Goal: Task Accomplishment & Management: Manage account settings

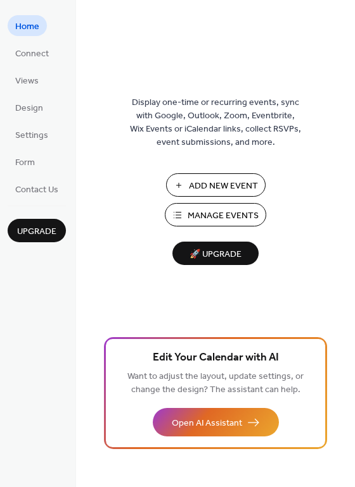
click at [223, 183] on span "Add New Event" at bounding box center [223, 186] width 69 height 13
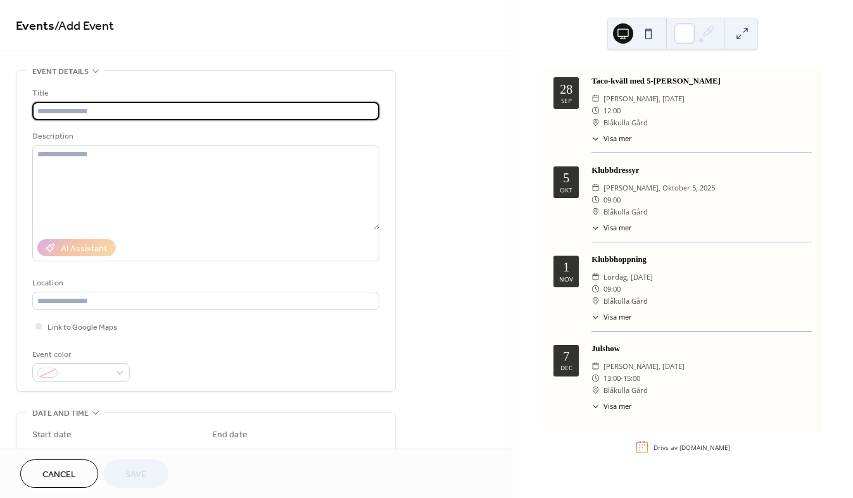
click at [297, 113] on input "text" at bounding box center [205, 111] width 347 height 18
type input "**********"
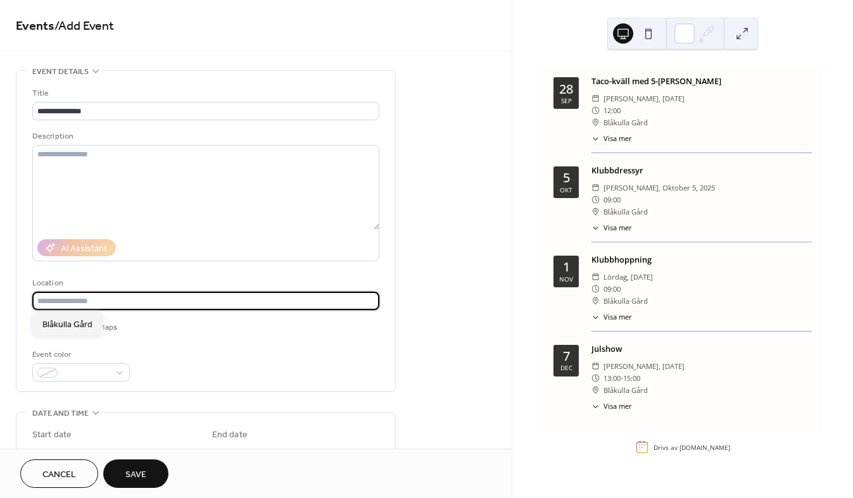
click at [122, 299] on input "text" at bounding box center [205, 301] width 347 height 18
type input "**********"
click at [115, 374] on div at bounding box center [80, 372] width 97 height 18
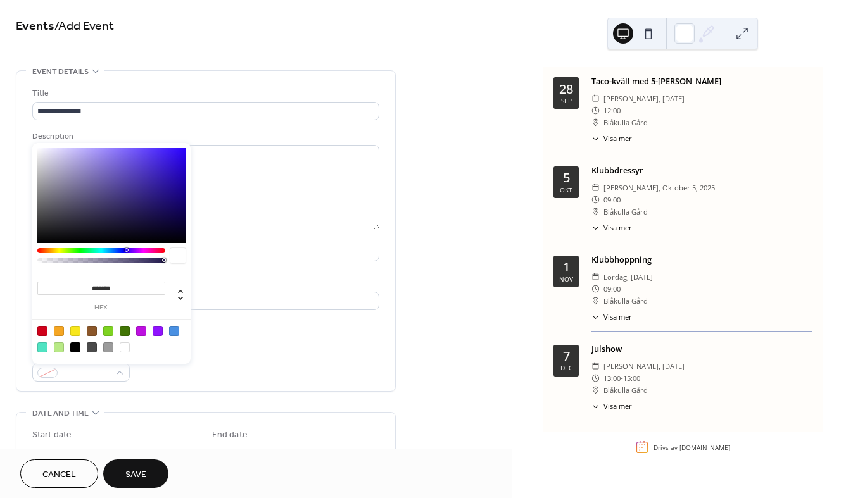
click at [142, 330] on div at bounding box center [141, 331] width 10 height 10
type input "*******"
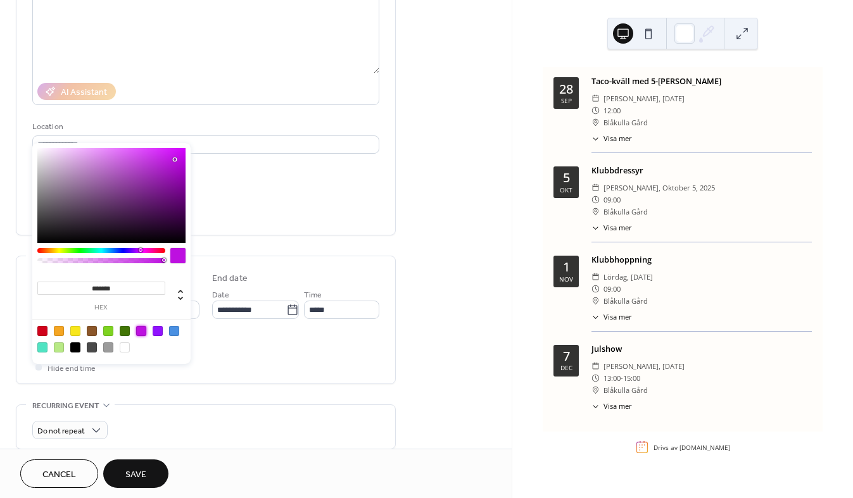
scroll to position [161, 0]
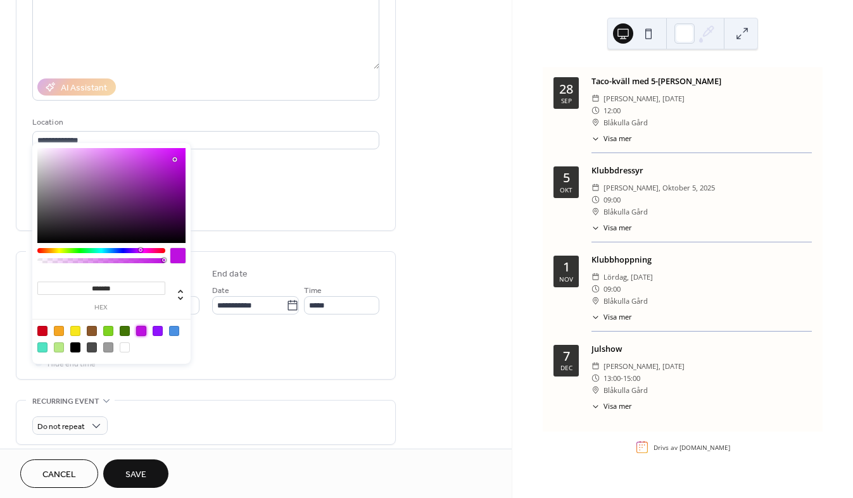
click at [463, 157] on div "**********" at bounding box center [256, 391] width 512 height 965
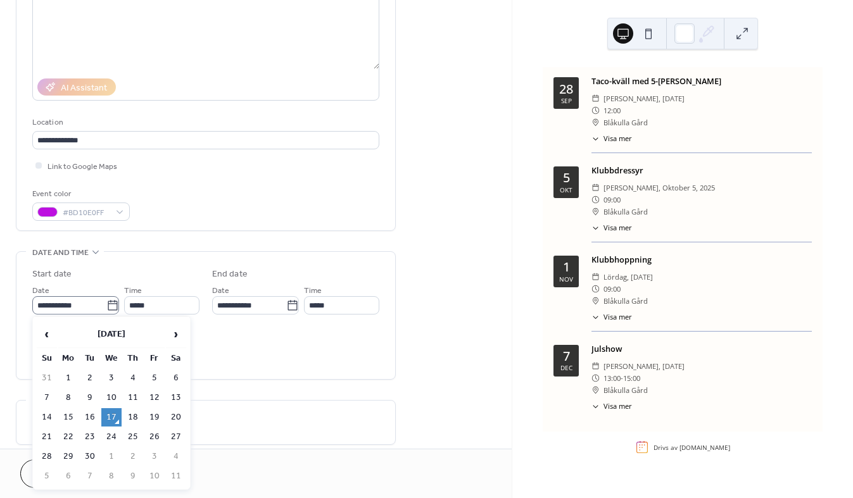
click at [106, 305] on icon at bounding box center [112, 305] width 13 height 13
click at [106, 305] on input "**********" at bounding box center [69, 305] width 74 height 18
click at [47, 455] on td "28" at bounding box center [47, 457] width 20 height 18
type input "**********"
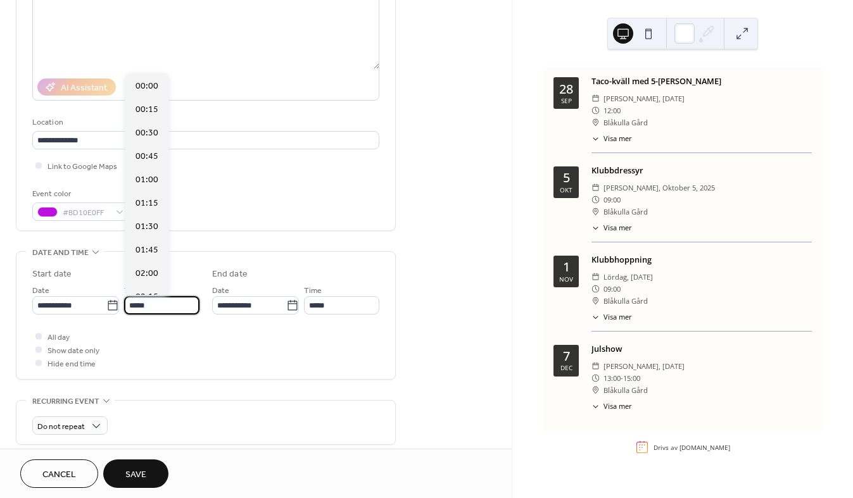
click at [179, 303] on input "*****" at bounding box center [161, 305] width 75 height 18
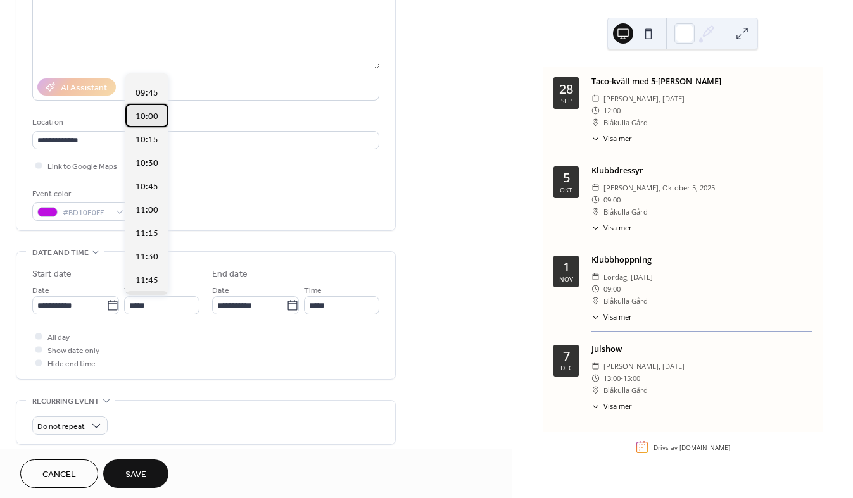
click at [145, 114] on span "10:00" at bounding box center [146, 116] width 23 height 13
type input "*****"
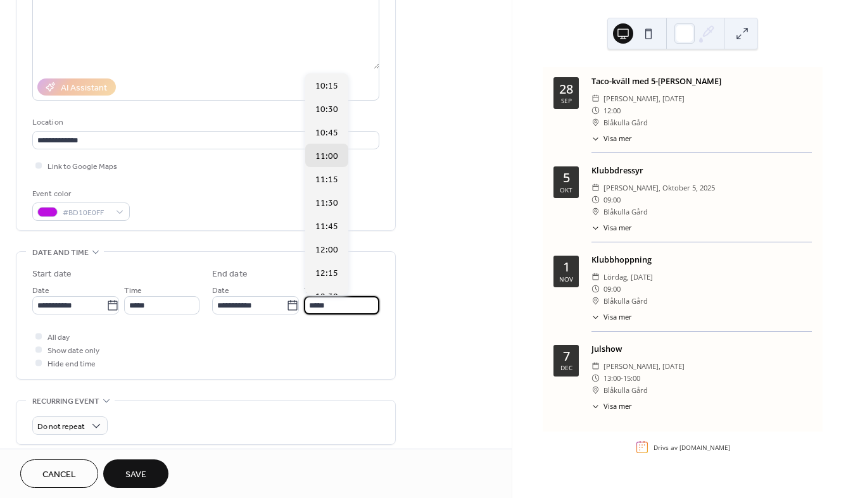
click at [365, 305] on input "*****" at bounding box center [341, 305] width 75 height 18
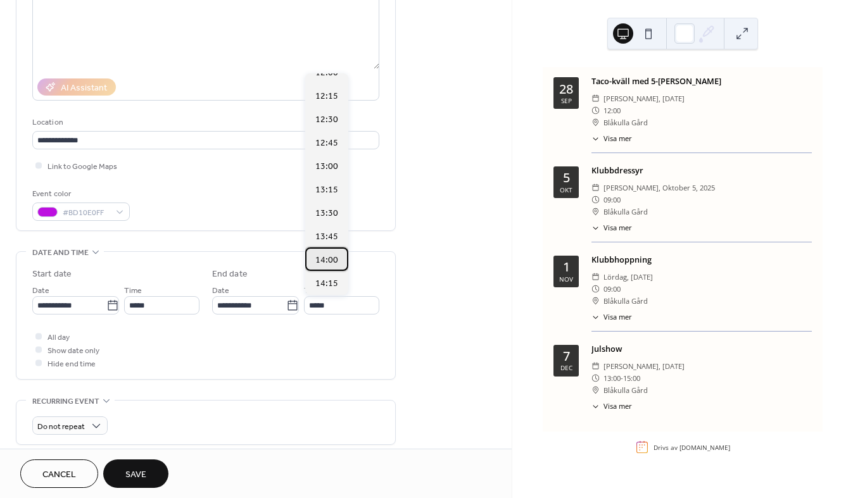
click at [325, 254] on span "14:00" at bounding box center [326, 260] width 23 height 13
type input "*****"
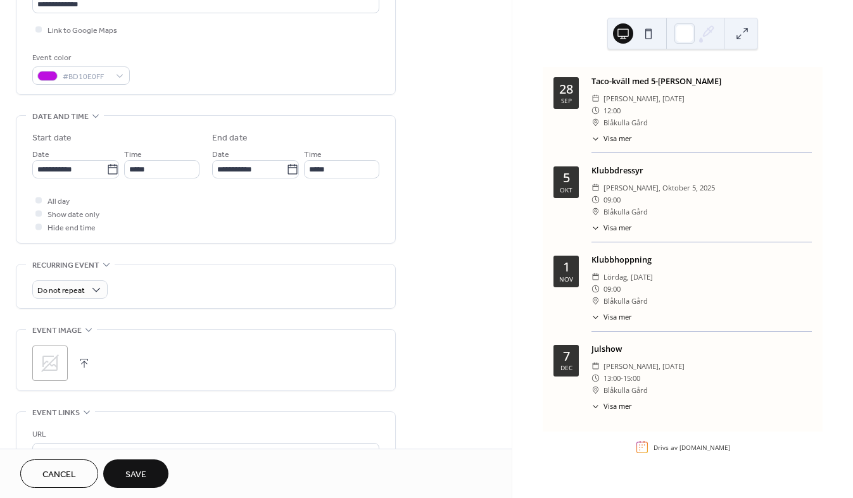
scroll to position [301, 0]
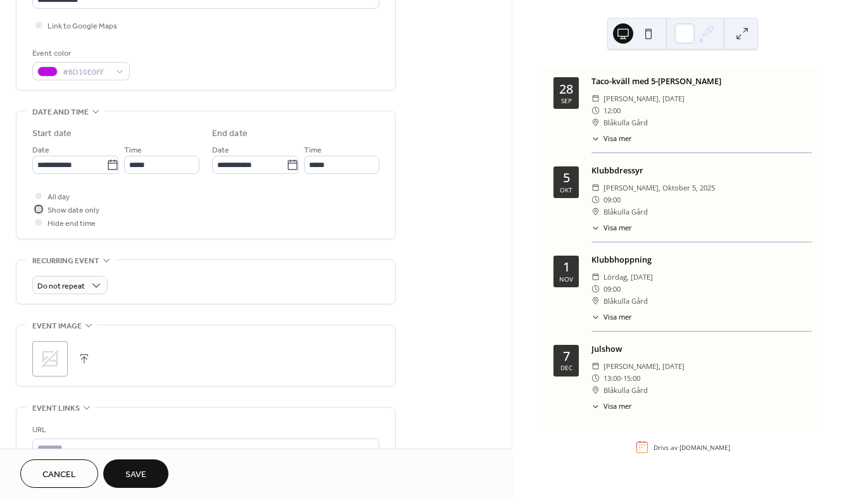
click at [37, 208] on div at bounding box center [38, 209] width 6 height 6
click at [82, 356] on button "button" at bounding box center [84, 359] width 18 height 18
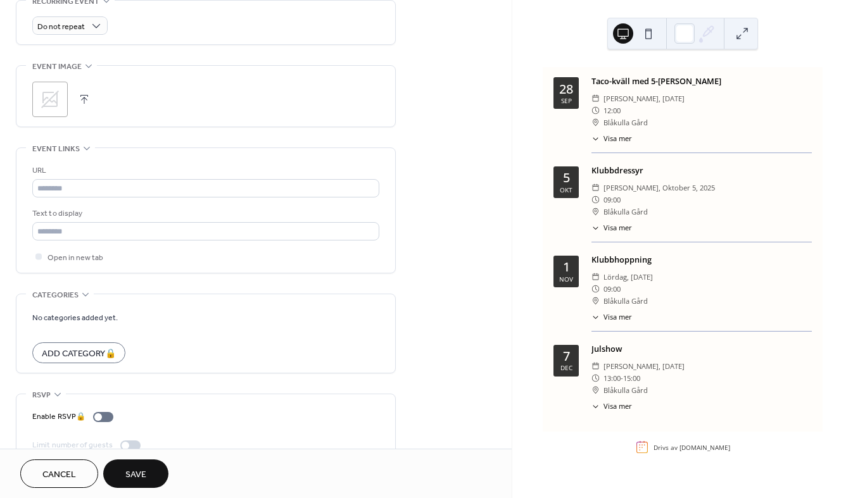
scroll to position [583, 0]
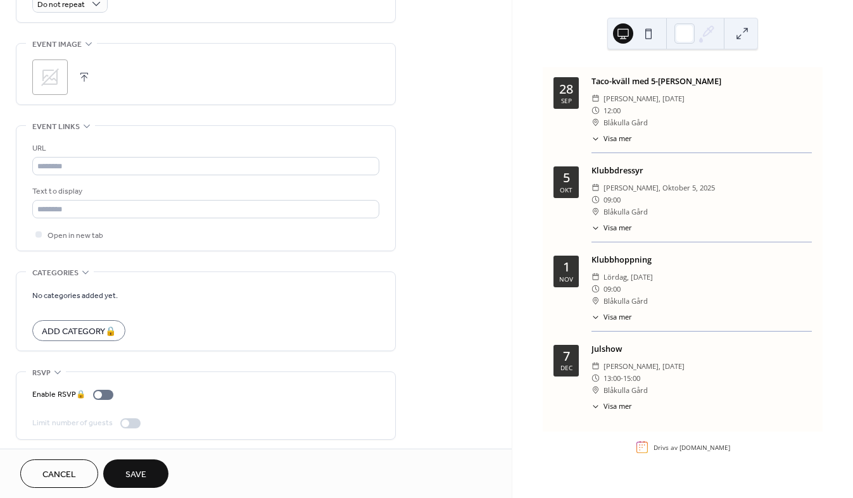
click at [138, 476] on span "Save" at bounding box center [135, 474] width 21 height 13
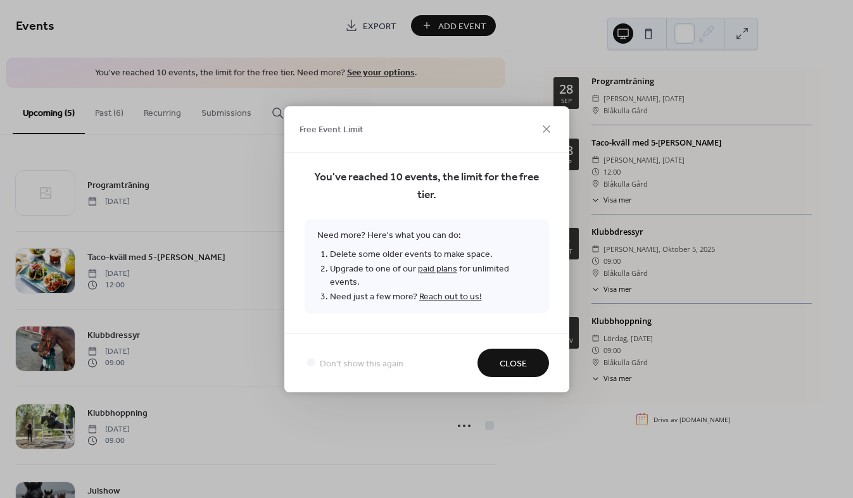
click at [439, 275] on link "paid plans" at bounding box center [437, 268] width 39 height 17
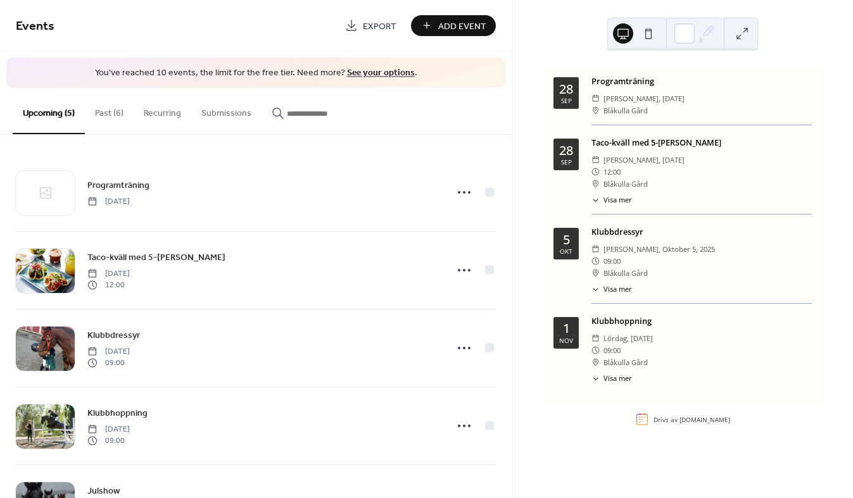
click at [615, 200] on span "Visa mer" at bounding box center [617, 200] width 28 height 11
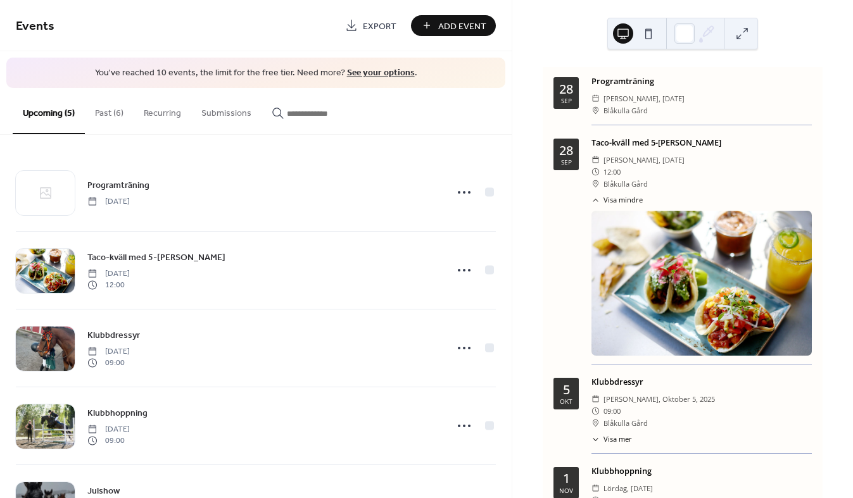
click at [617, 161] on span "söndag, september 28, 2025" at bounding box center [643, 160] width 81 height 12
click at [617, 187] on span "Blåkulla Gård" at bounding box center [625, 184] width 44 height 12
click at [565, 153] on div "28" at bounding box center [566, 150] width 14 height 13
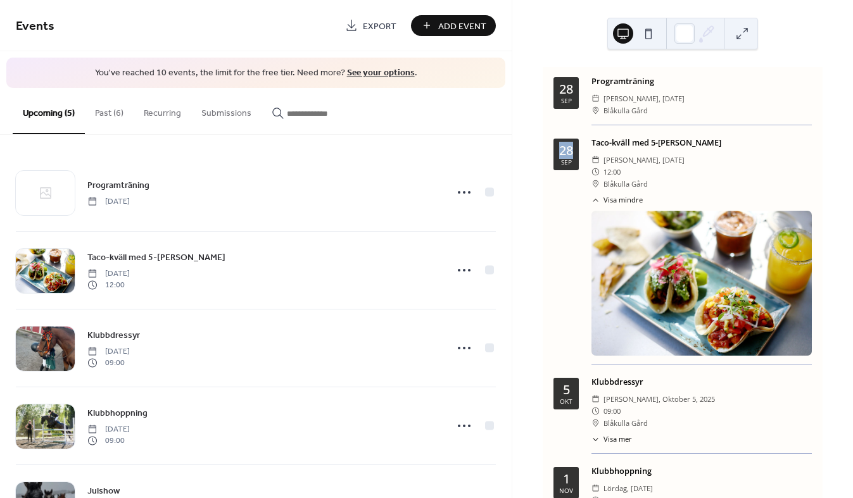
click at [565, 153] on div "28" at bounding box center [566, 150] width 14 height 13
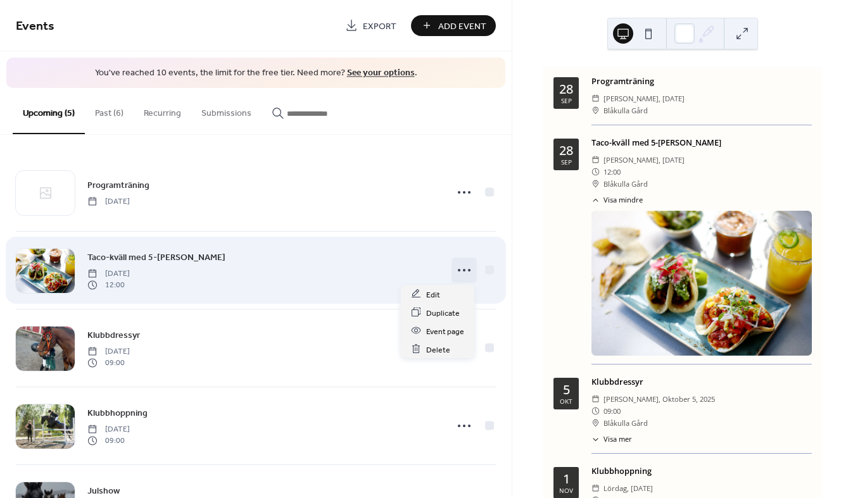
click at [463, 269] on circle at bounding box center [464, 270] width 3 height 3
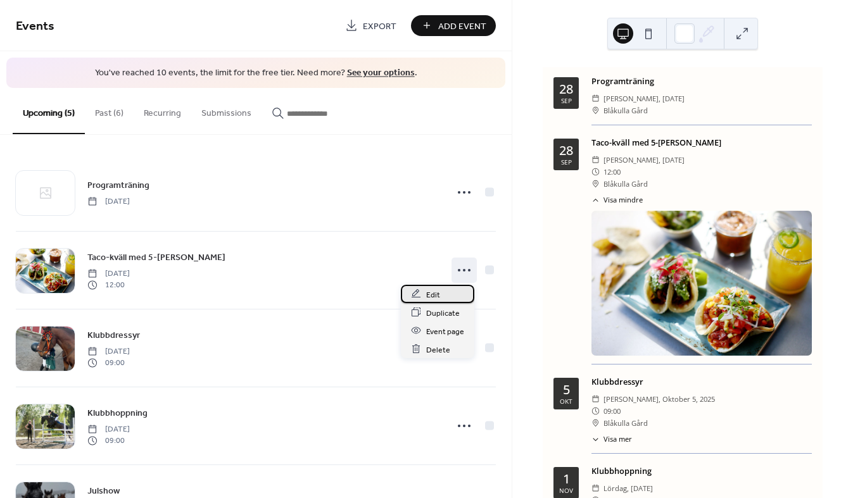
click at [434, 292] on span "Edit" at bounding box center [433, 294] width 14 height 13
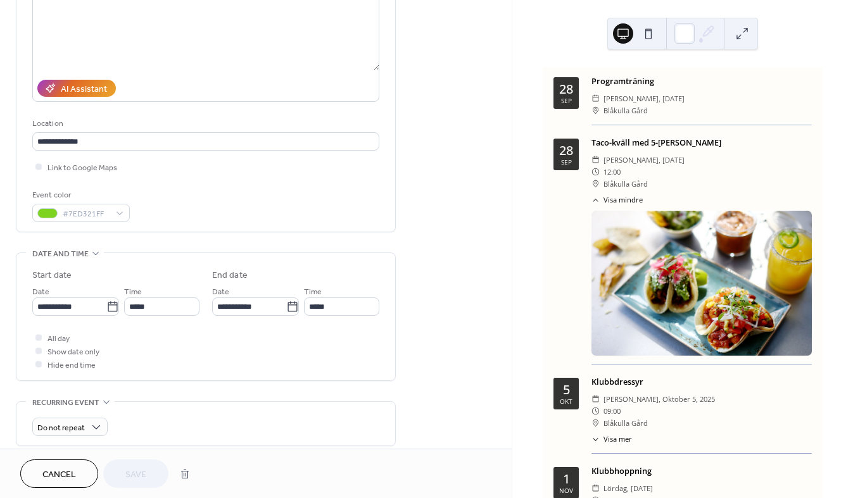
scroll to position [160, 0]
click at [39, 351] on div at bounding box center [38, 351] width 6 height 6
click at [39, 348] on div at bounding box center [38, 351] width 6 height 6
click at [36, 338] on div at bounding box center [38, 337] width 6 height 6
click at [37, 348] on div at bounding box center [38, 351] width 6 height 6
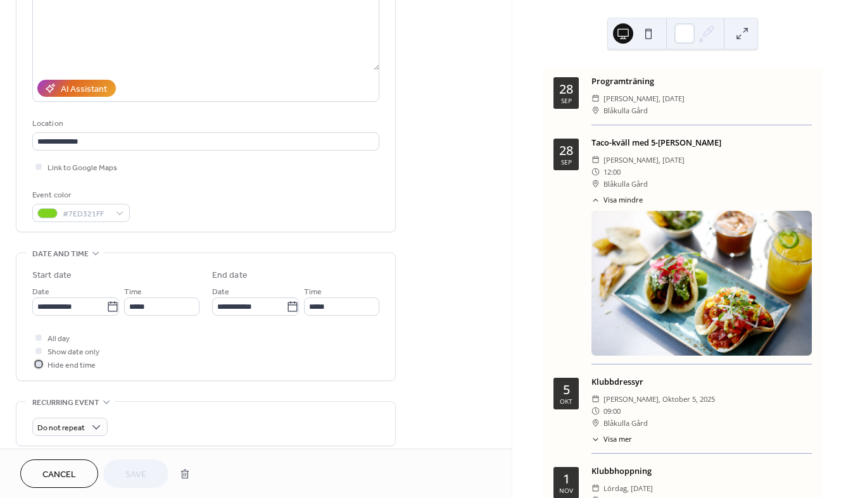
click at [38, 362] on icon at bounding box center [39, 364] width 4 height 4
click at [39, 348] on div at bounding box center [38, 351] width 6 height 6
click at [136, 480] on span "Save" at bounding box center [135, 474] width 21 height 13
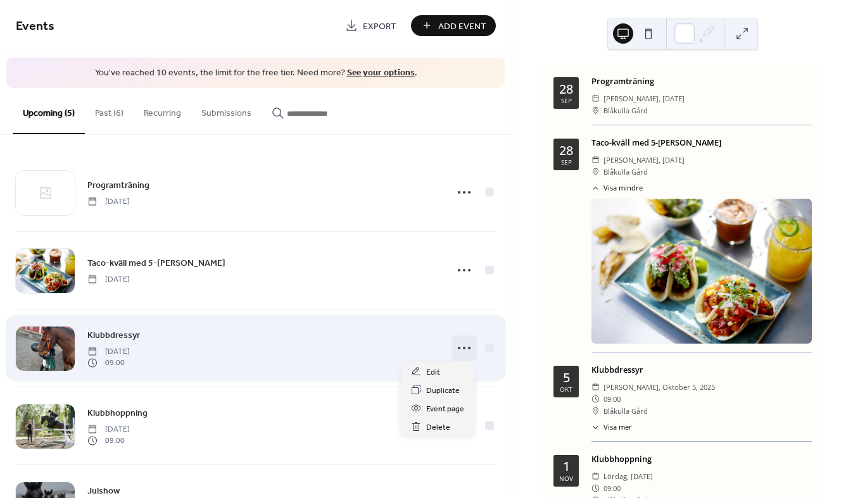
click at [462, 348] on icon at bounding box center [464, 348] width 20 height 20
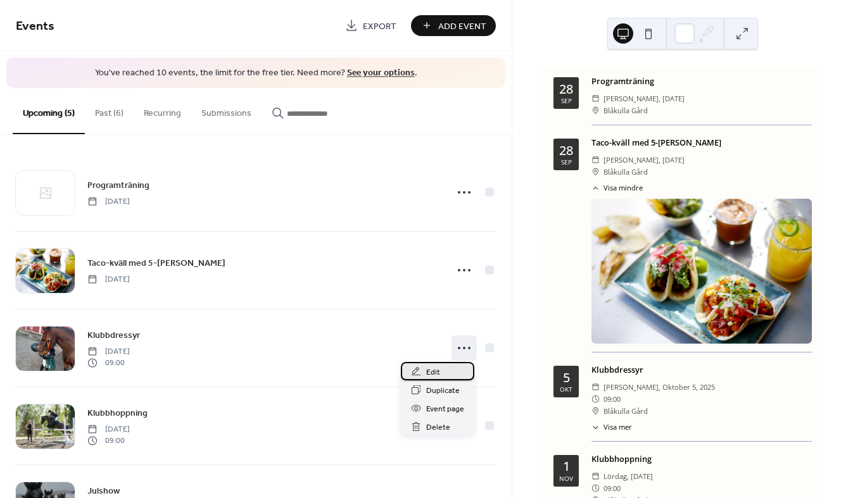
click at [432, 372] on span "Edit" at bounding box center [433, 372] width 14 height 13
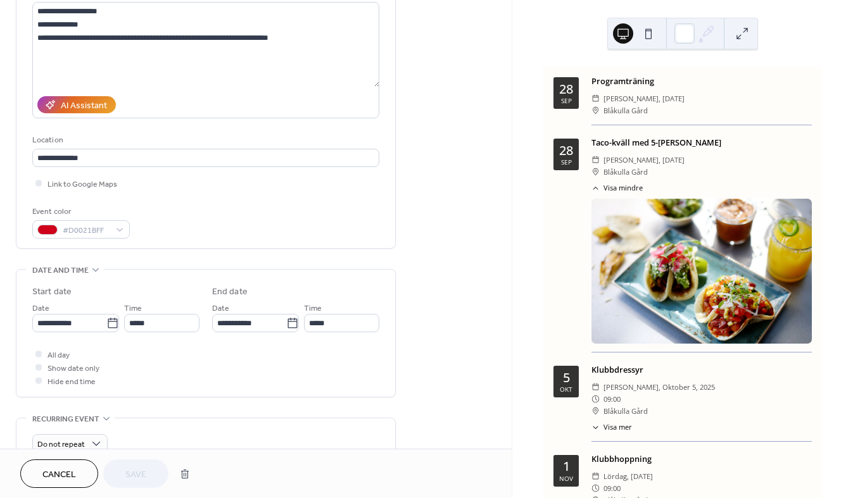
scroll to position [145, 0]
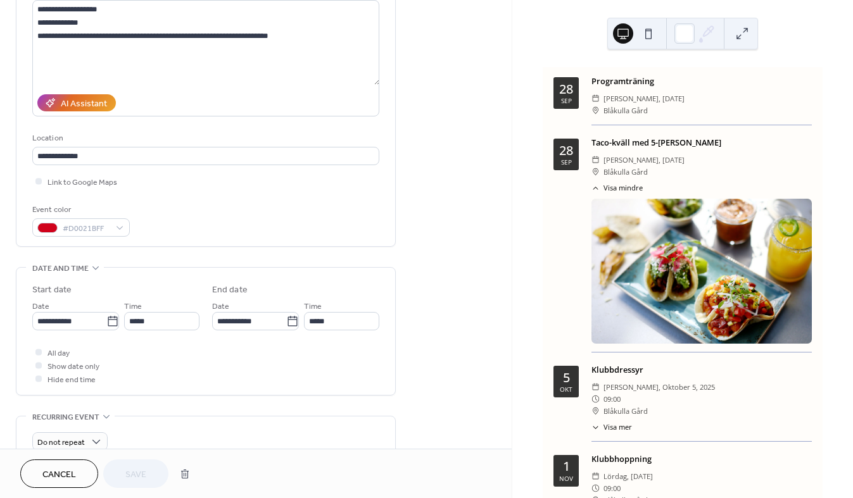
click at [39, 365] on div at bounding box center [38, 365] width 6 height 6
click at [37, 377] on icon at bounding box center [39, 379] width 4 height 4
click at [37, 364] on div at bounding box center [38, 365] width 6 height 6
click at [136, 472] on span "Save" at bounding box center [135, 474] width 21 height 13
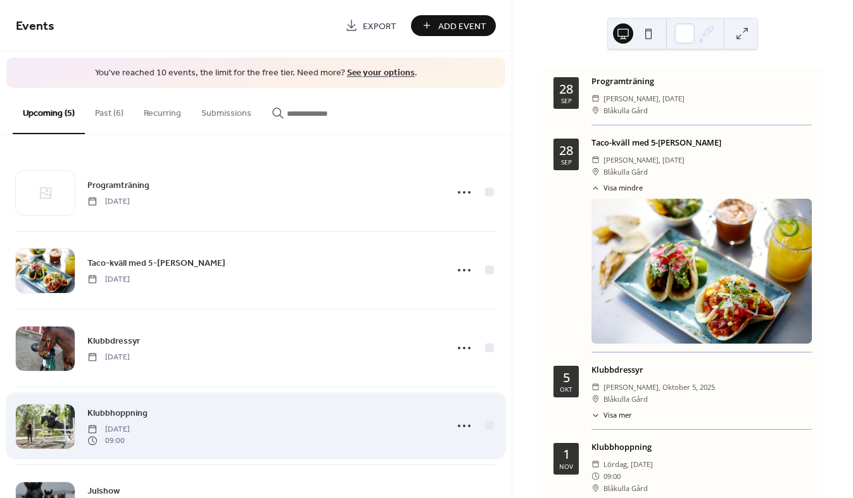
click at [130, 430] on span "Saturday, November 1, 2025" at bounding box center [108, 429] width 42 height 11
click at [459, 422] on icon at bounding box center [464, 426] width 20 height 20
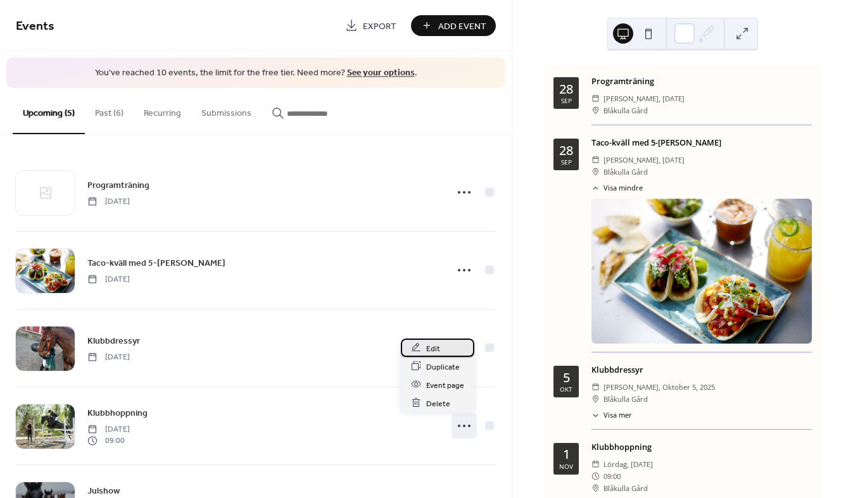
click at [430, 352] on span "Edit" at bounding box center [433, 348] width 14 height 13
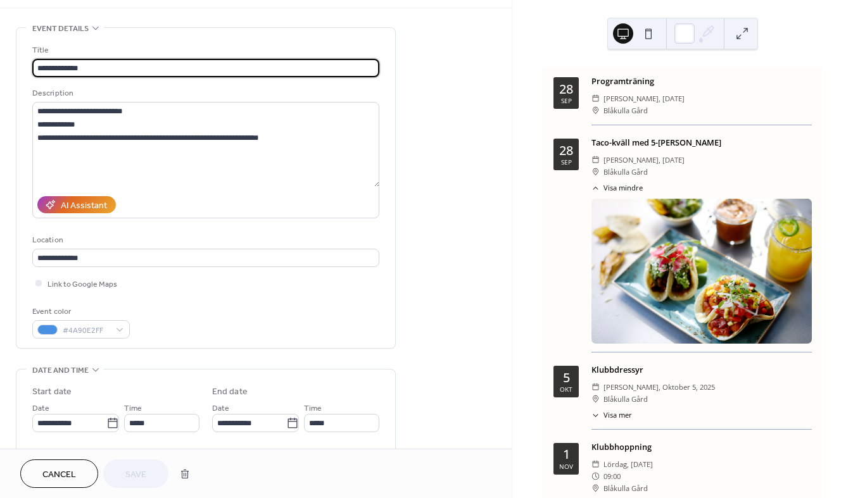
scroll to position [135, 0]
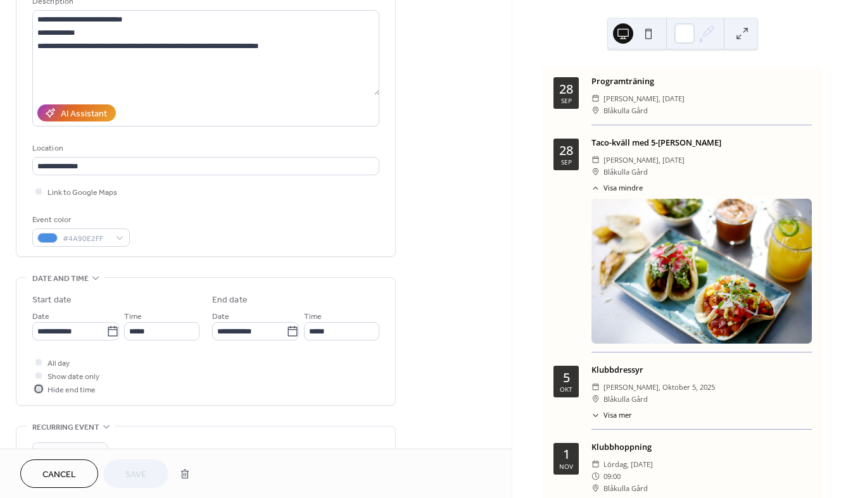
click at [37, 387] on icon at bounding box center [39, 389] width 4 height 4
click at [38, 376] on div at bounding box center [38, 375] width 6 height 6
click at [146, 476] on span "Save" at bounding box center [135, 474] width 21 height 13
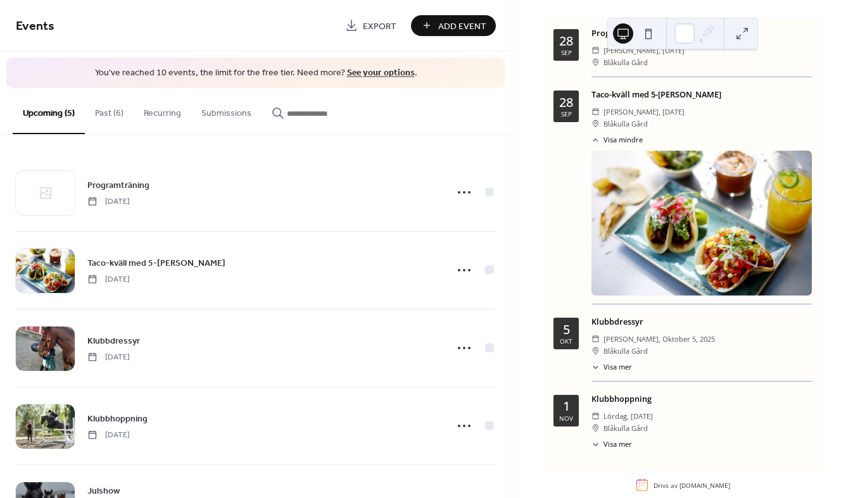
scroll to position [65, 0]
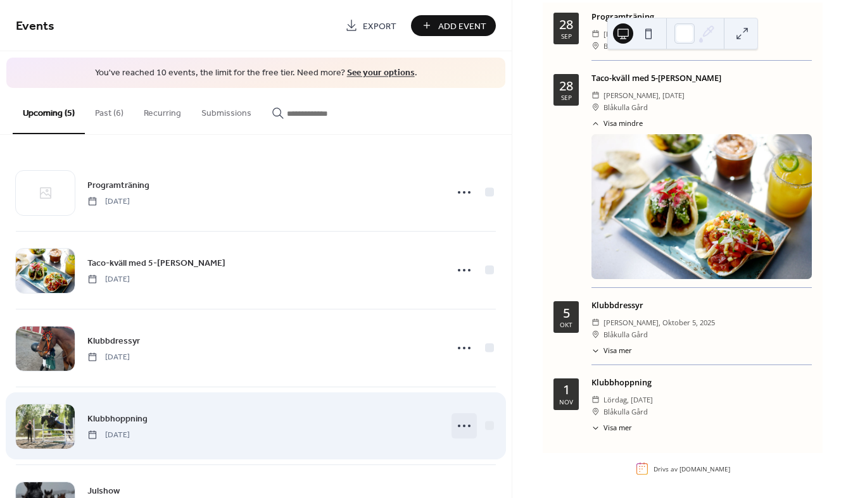
click at [468, 425] on circle at bounding box center [469, 426] width 3 height 3
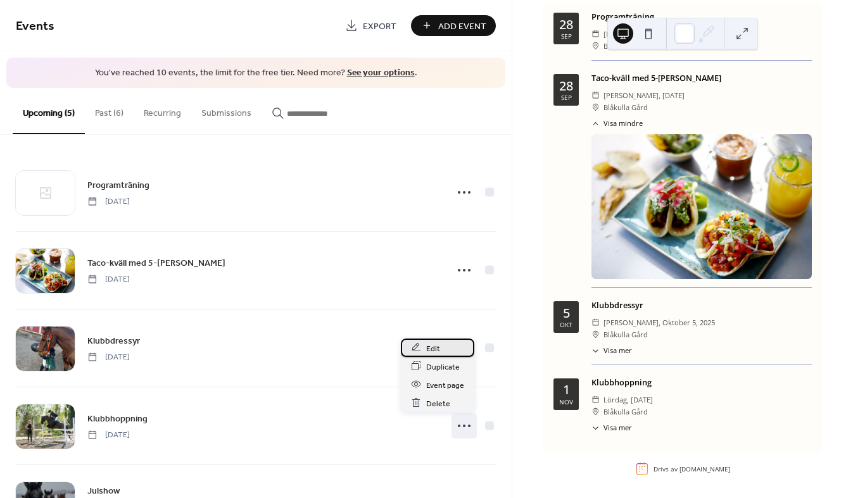
click at [432, 346] on span "Edit" at bounding box center [433, 348] width 14 height 13
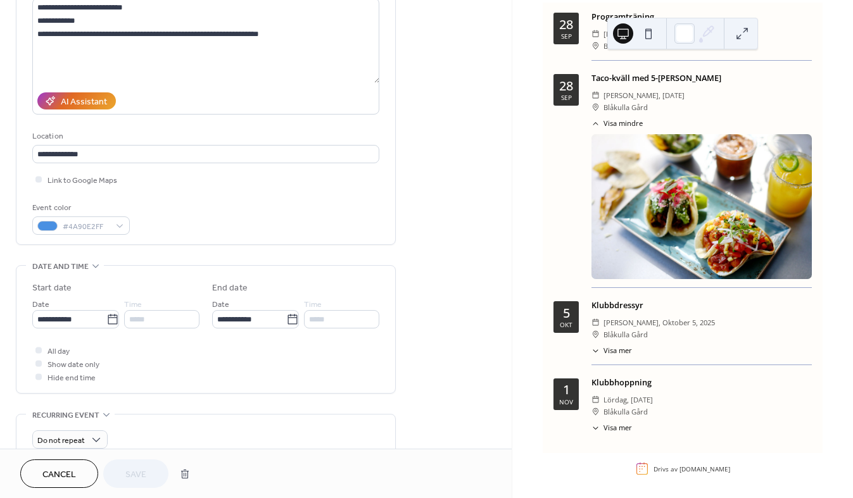
scroll to position [149, 0]
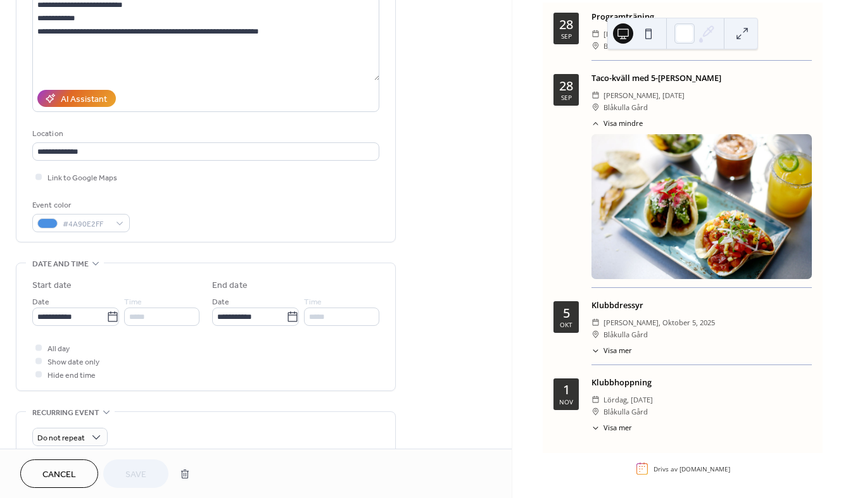
click at [620, 323] on span "söndag, oktober 5, 2025" at bounding box center [658, 323] width 111 height 12
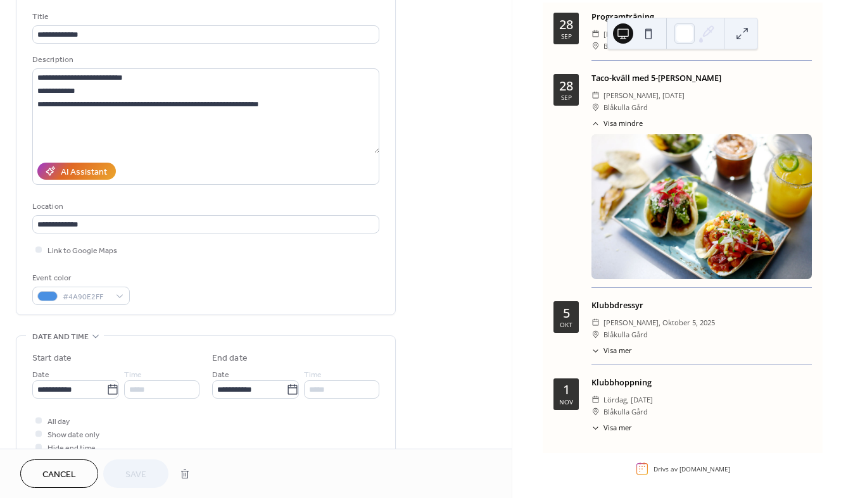
scroll to position [0, 0]
